Goal: Use online tool/utility: Utilize a website feature to perform a specific function

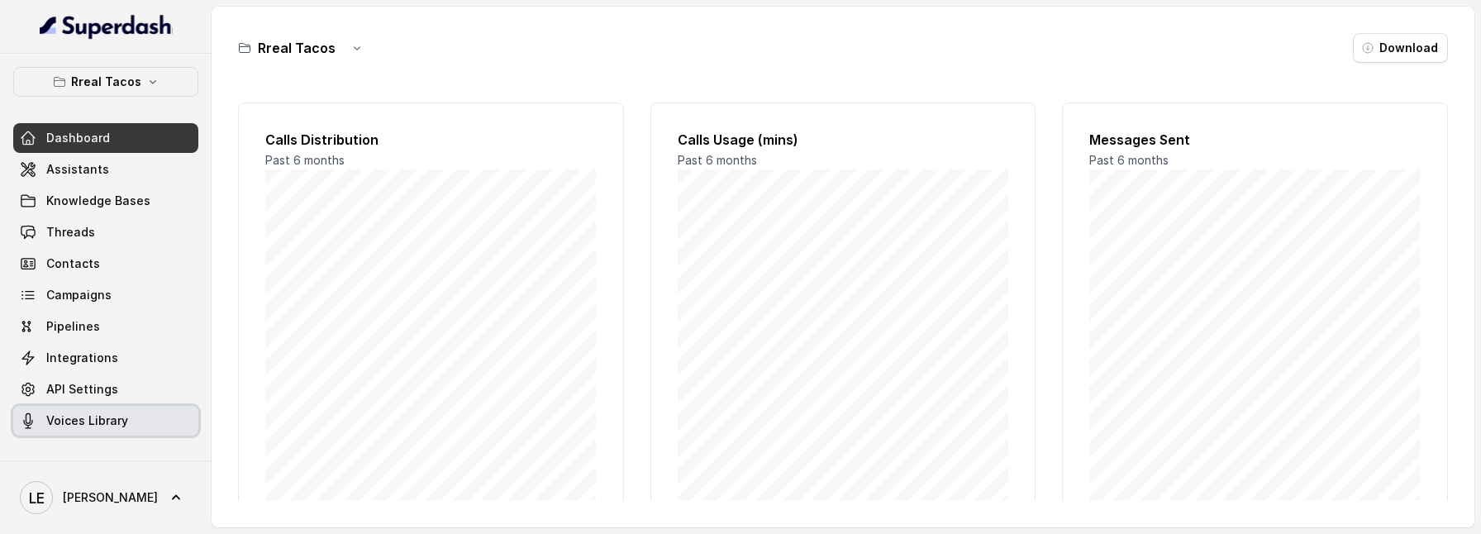
click at [130, 411] on link "Voices Library" at bounding box center [105, 421] width 185 height 30
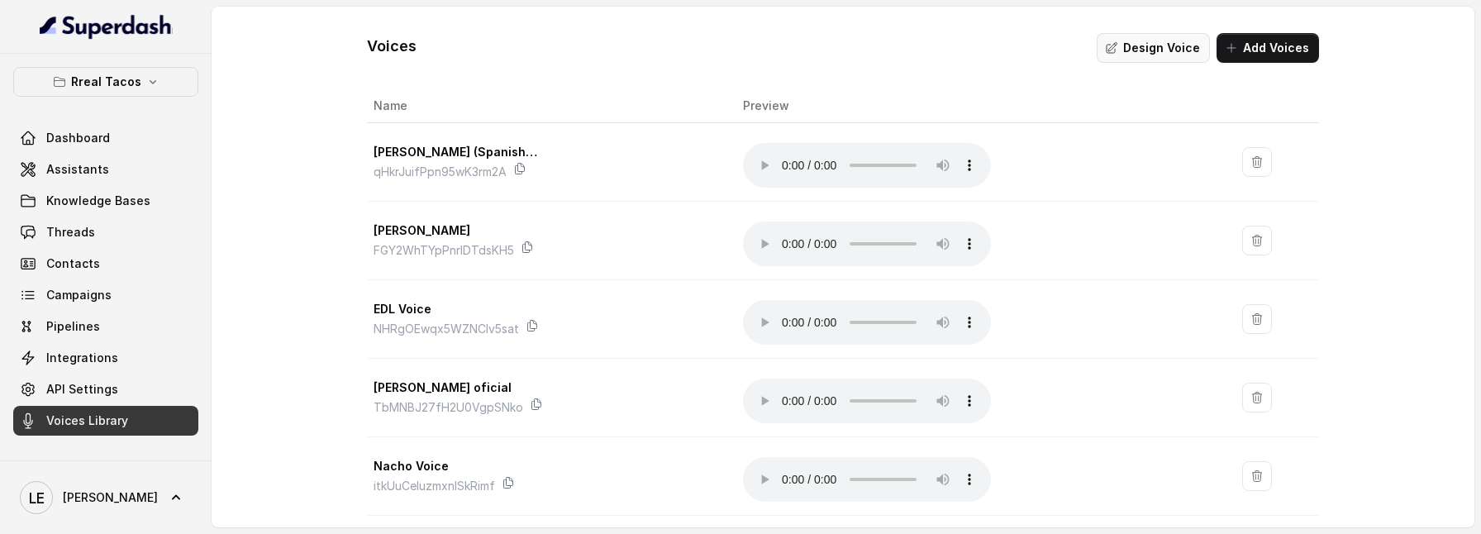
click at [1157, 55] on button "Design Voice" at bounding box center [1153, 48] width 113 height 30
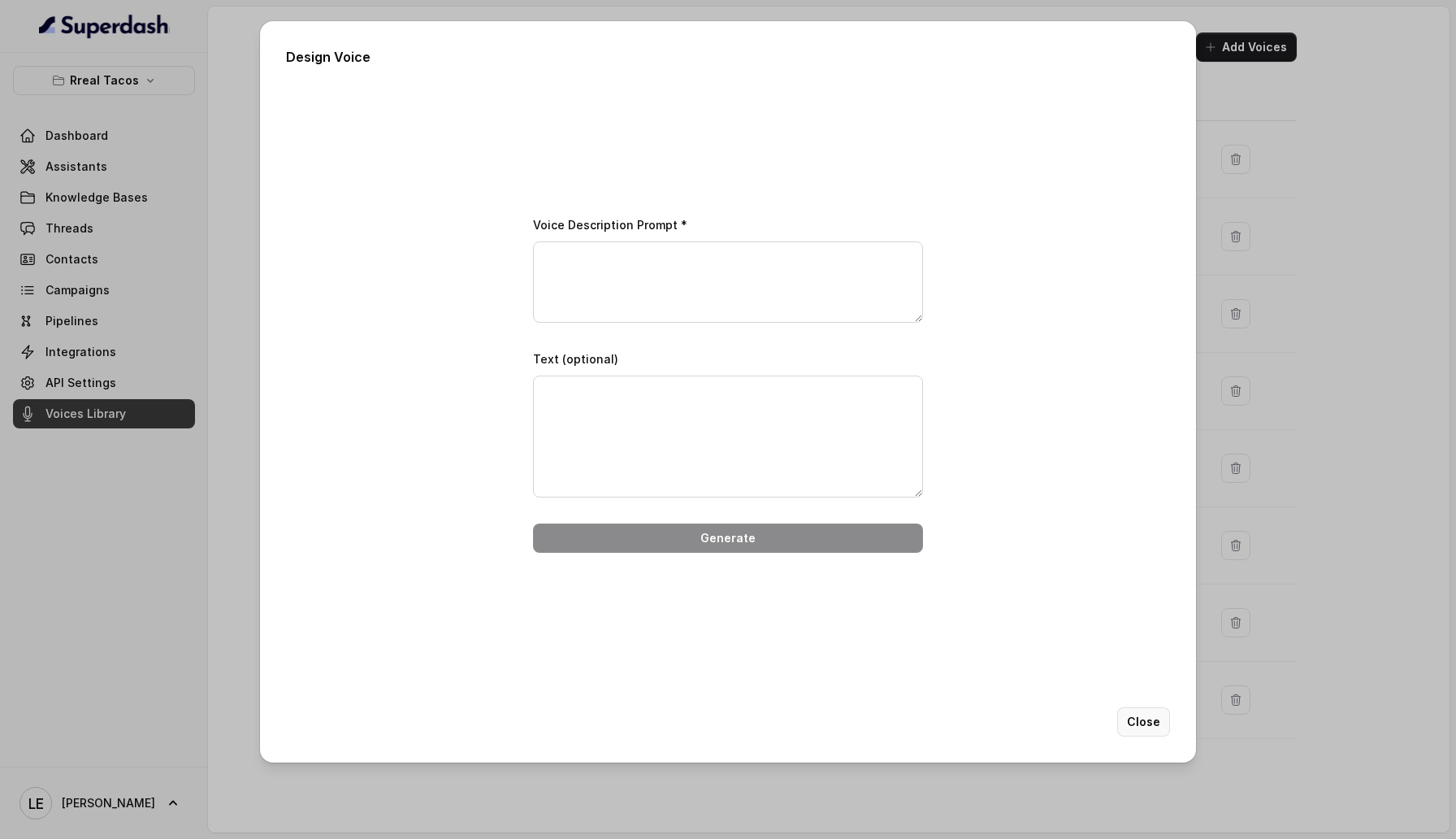
click at [1146, 720] on button "Close" at bounding box center [1143, 722] width 53 height 30
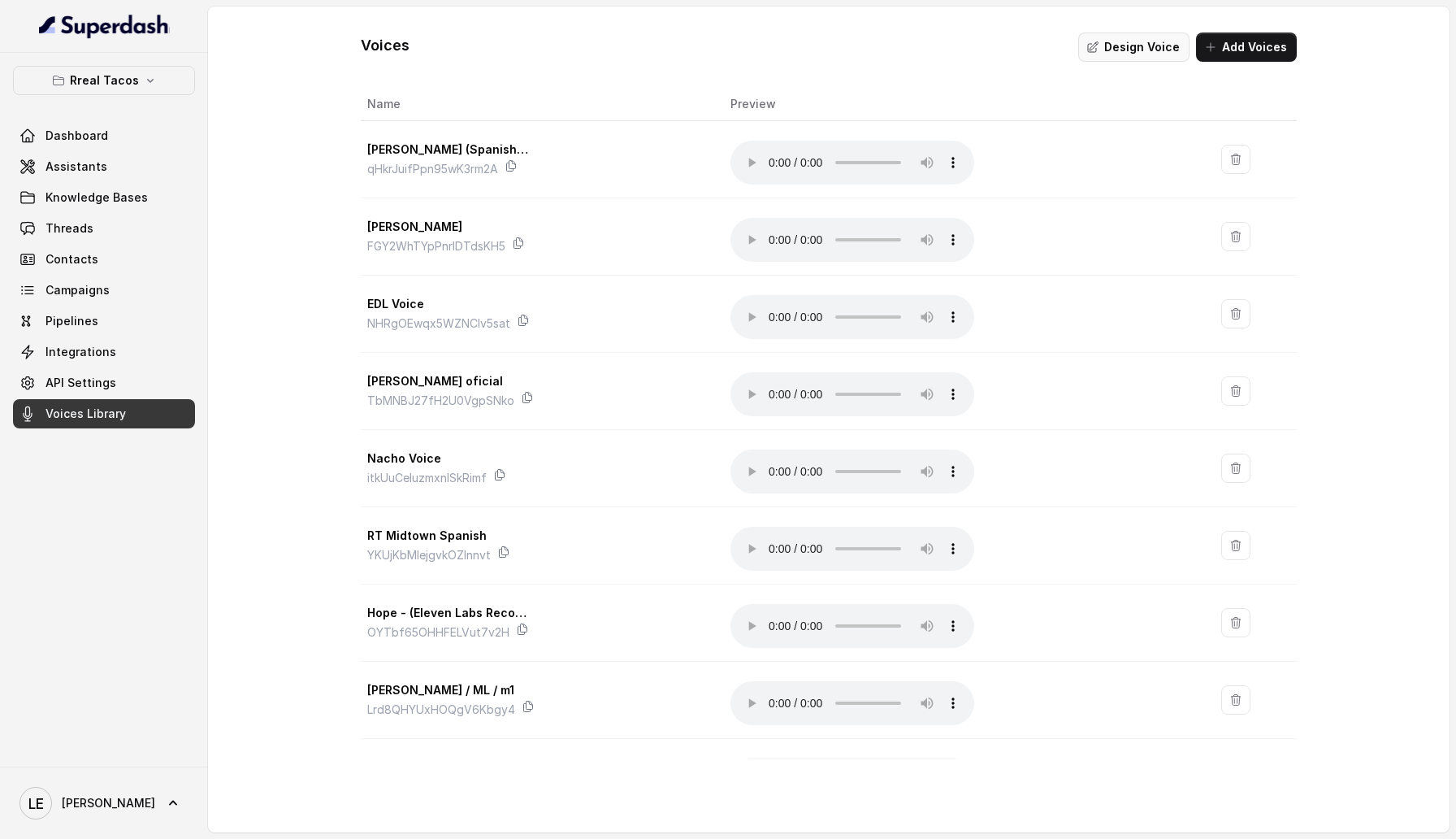
click at [1154, 54] on button "Design Voice" at bounding box center [1134, 47] width 111 height 30
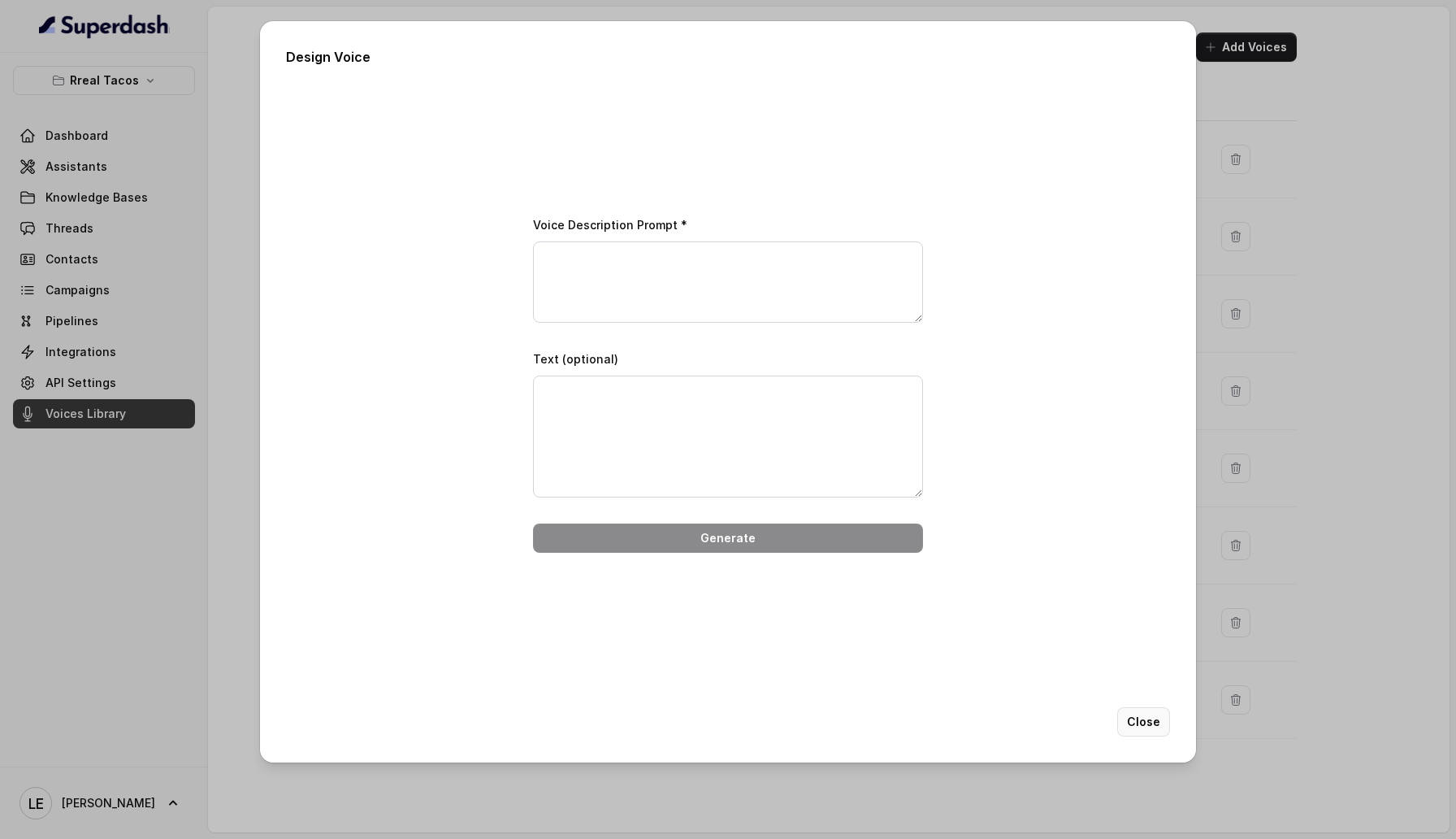
click at [1156, 719] on button "Close" at bounding box center [1143, 722] width 53 height 30
